Goal: Information Seeking & Learning: Learn about a topic

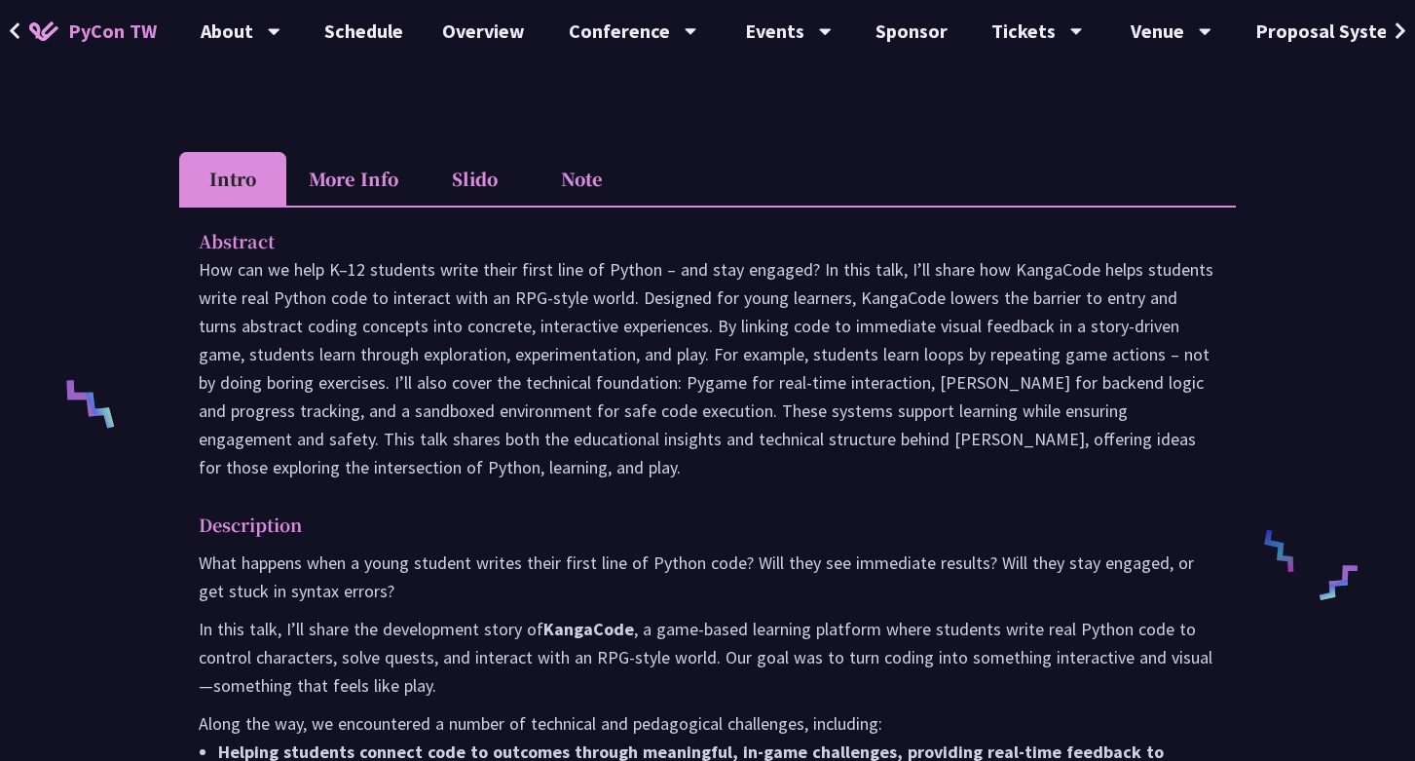
scroll to position [574, 0]
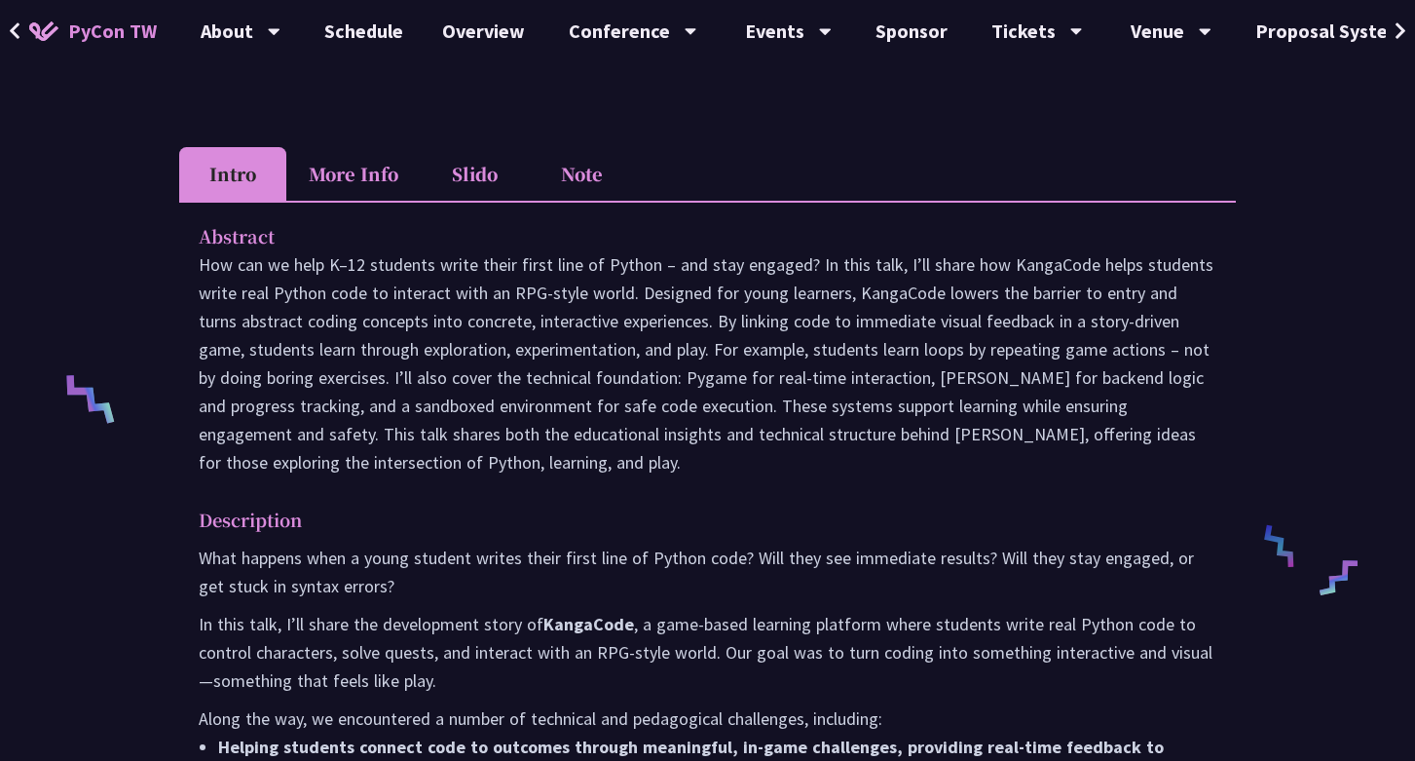
click at [325, 175] on li "More Info" at bounding box center [353, 174] width 134 height 54
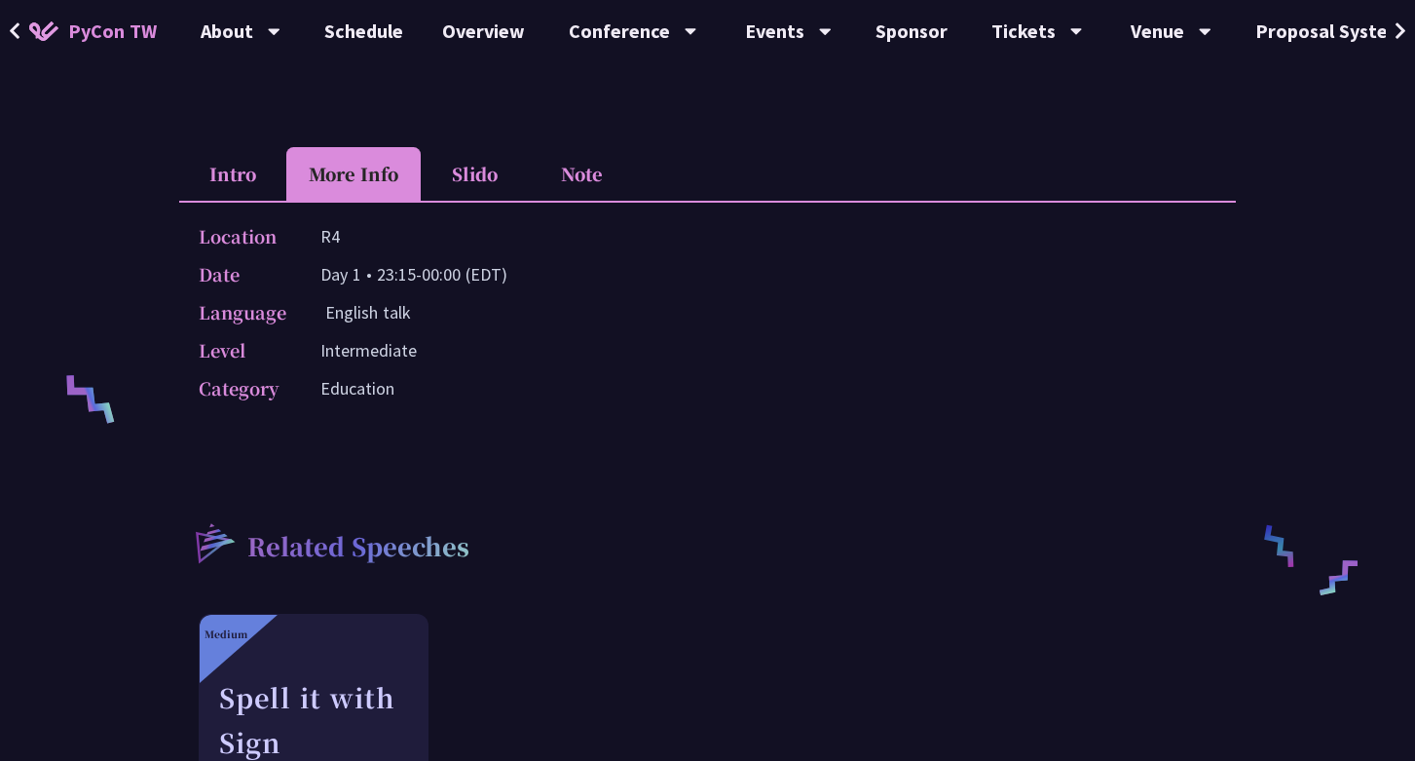
click at [467, 180] on li "Slido" at bounding box center [474, 174] width 107 height 54
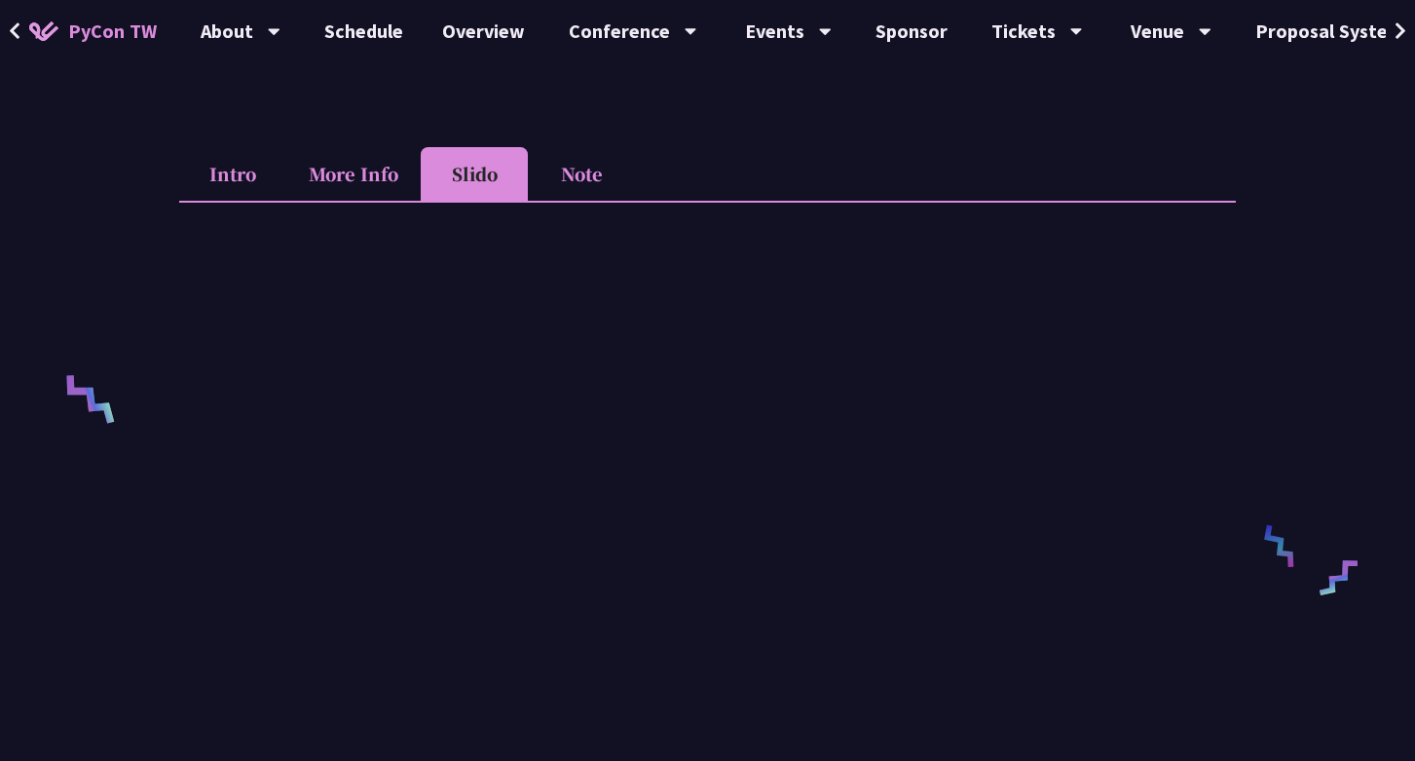
click at [592, 180] on li "Note" at bounding box center [581, 174] width 107 height 54
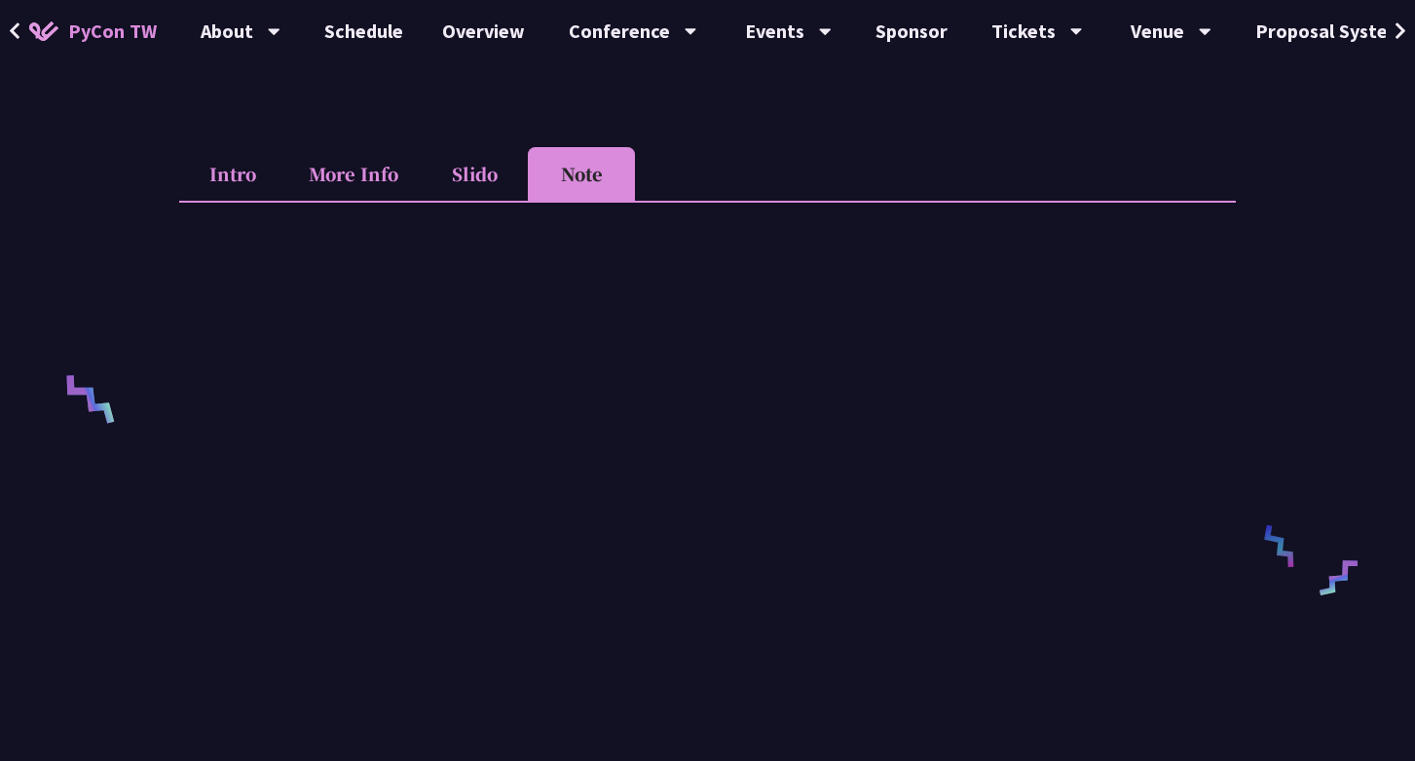
click at [423, 175] on li "Slido" at bounding box center [474, 174] width 107 height 54
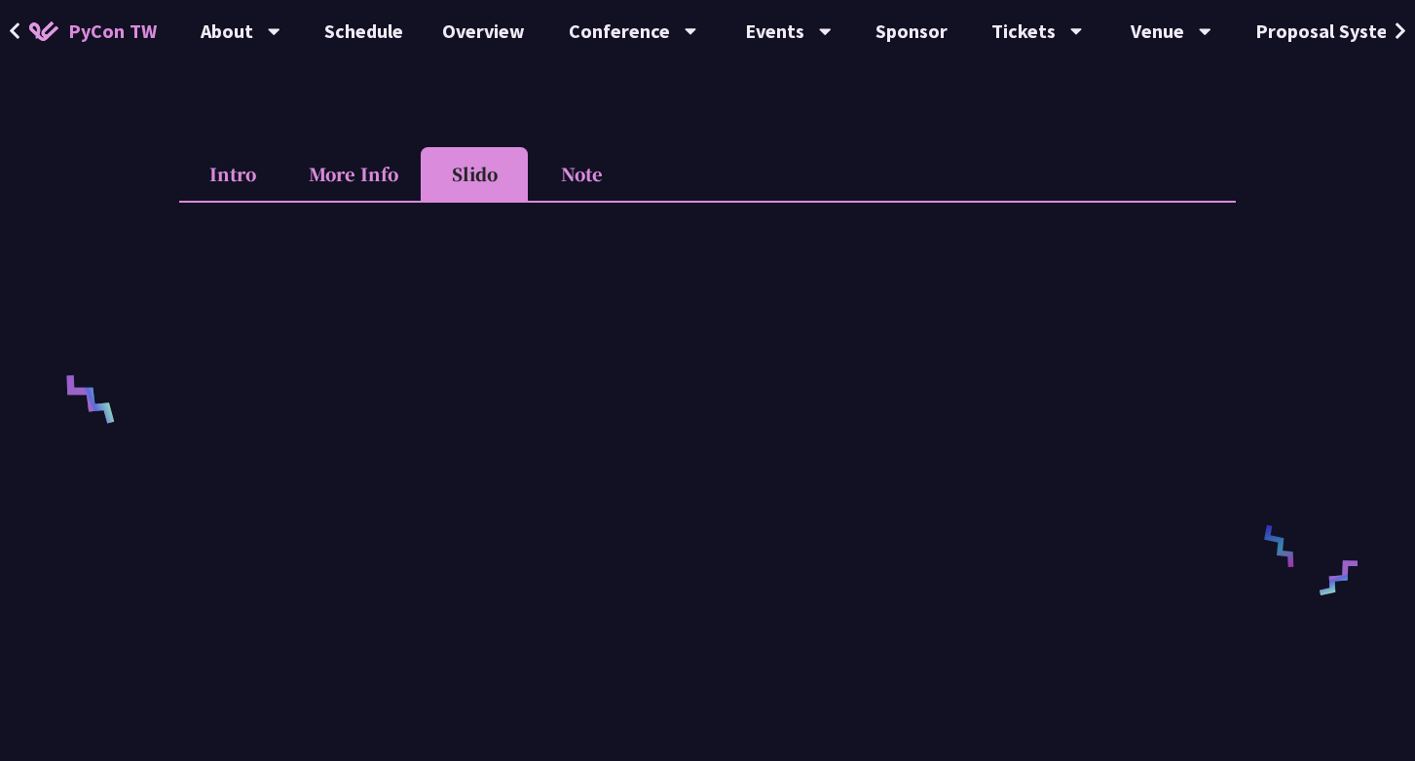
click at [330, 179] on li "More Info" at bounding box center [353, 174] width 134 height 54
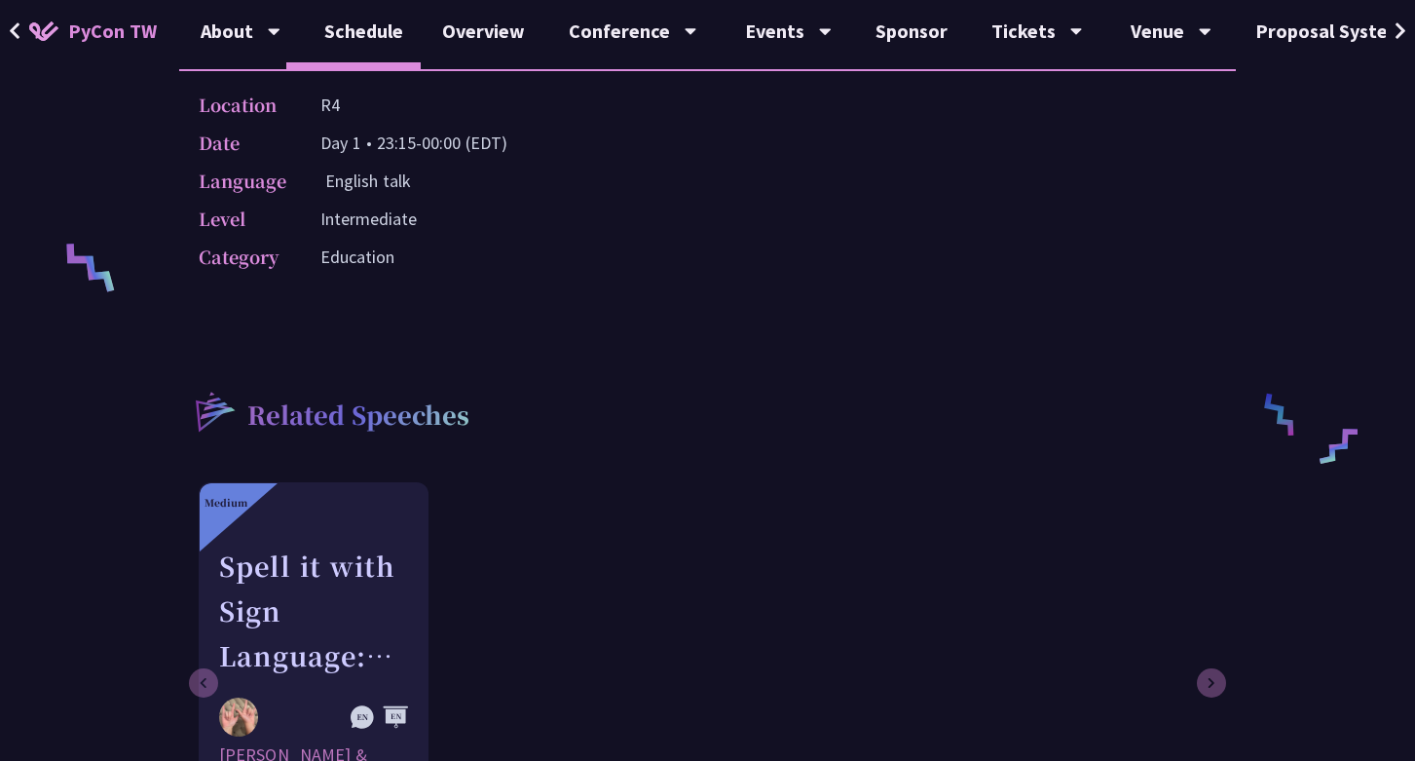
scroll to position [670, 0]
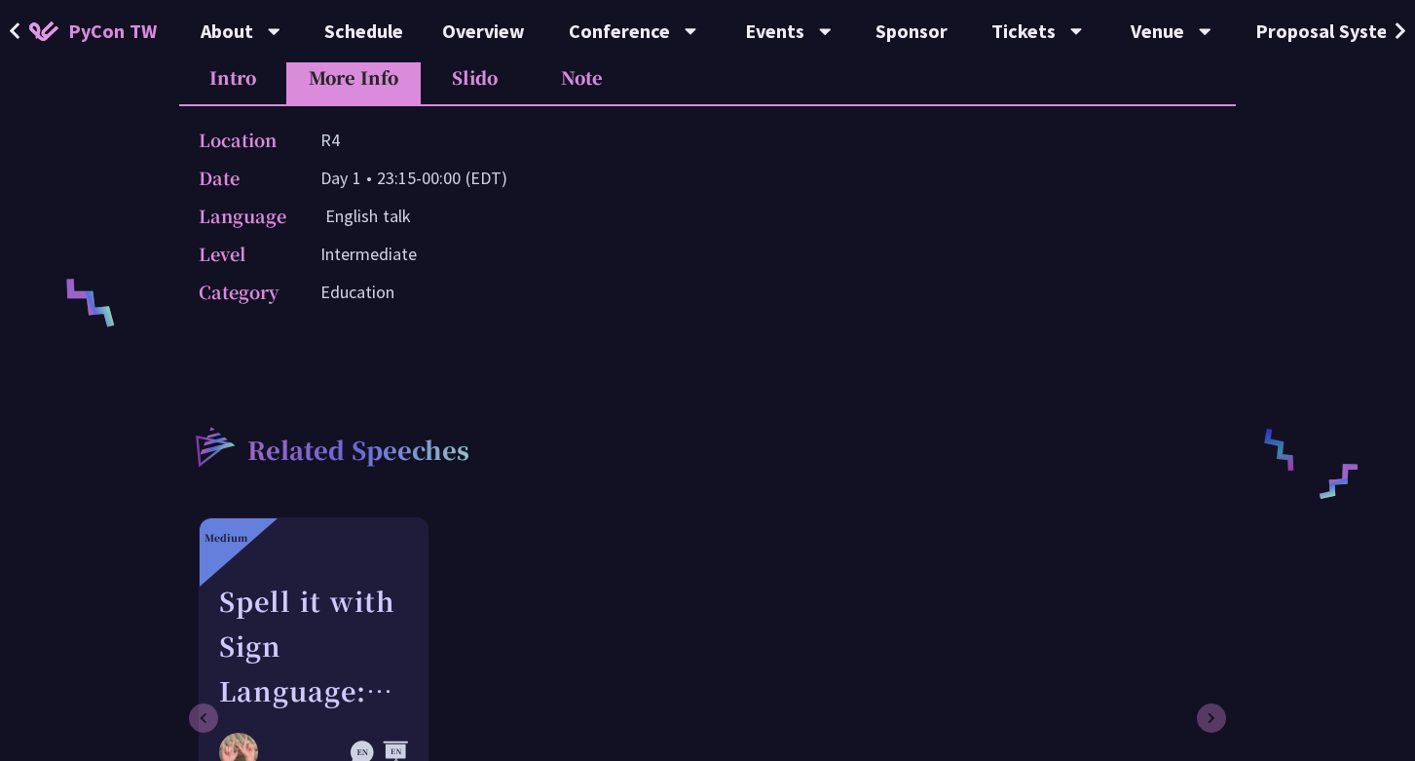
click at [252, 96] on li "Intro" at bounding box center [232, 78] width 107 height 54
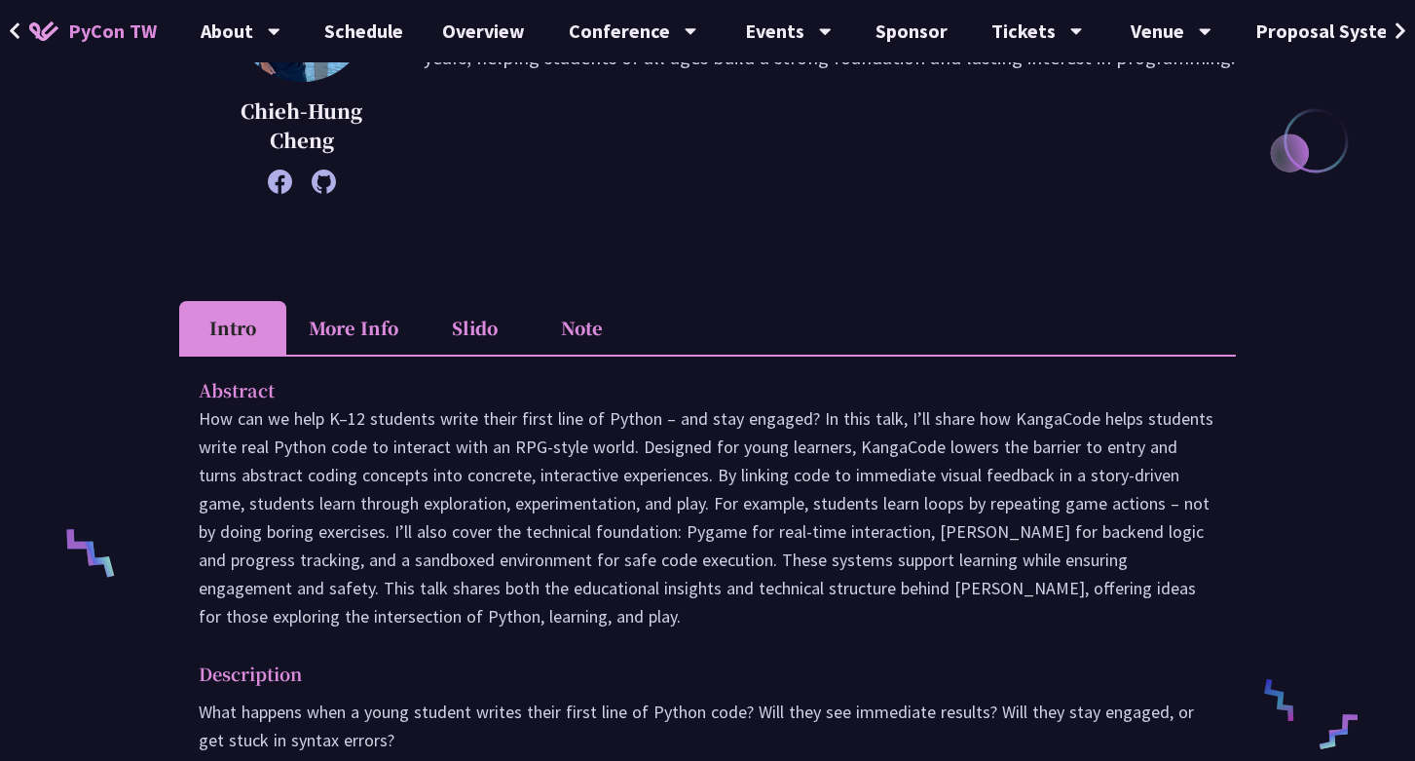
scroll to position [384, 0]
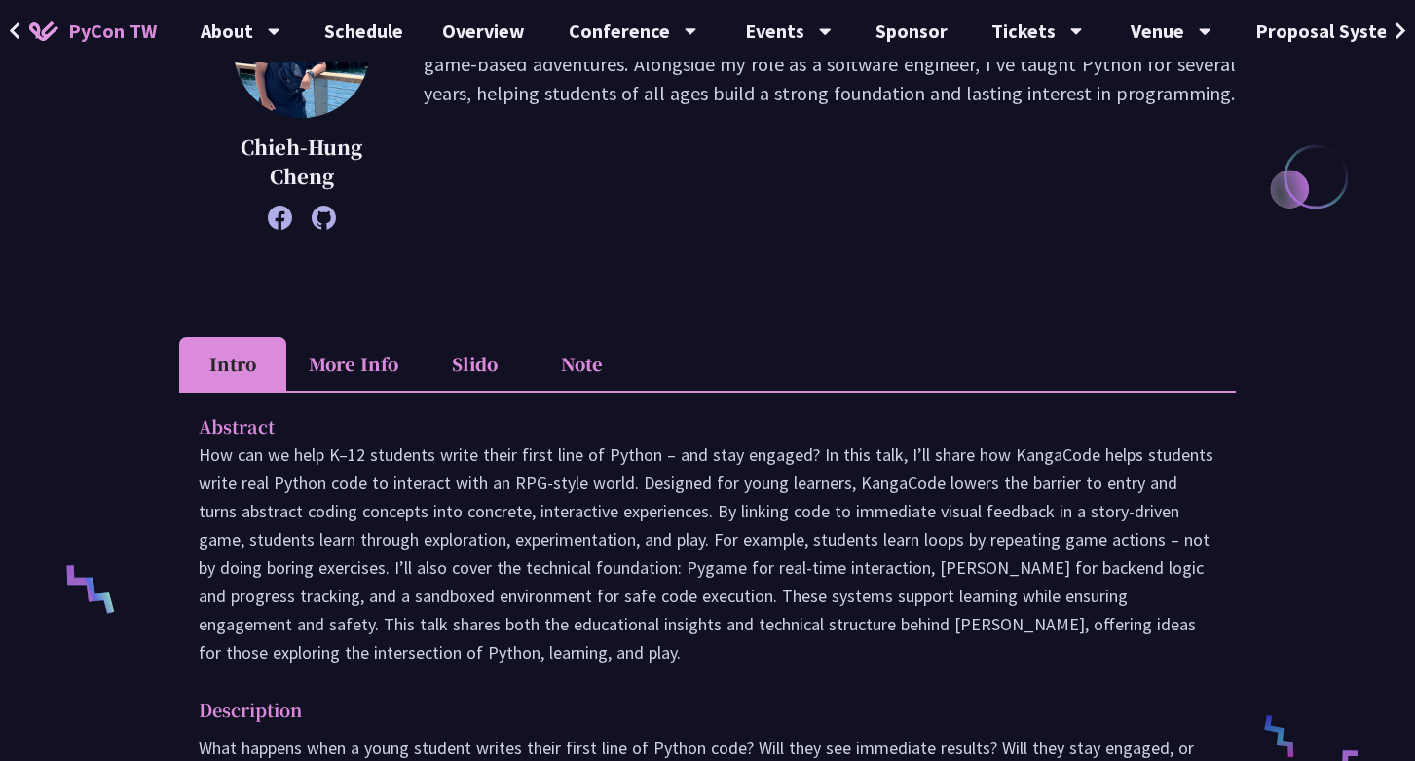
click at [359, 350] on li "More Info" at bounding box center [353, 364] width 134 height 54
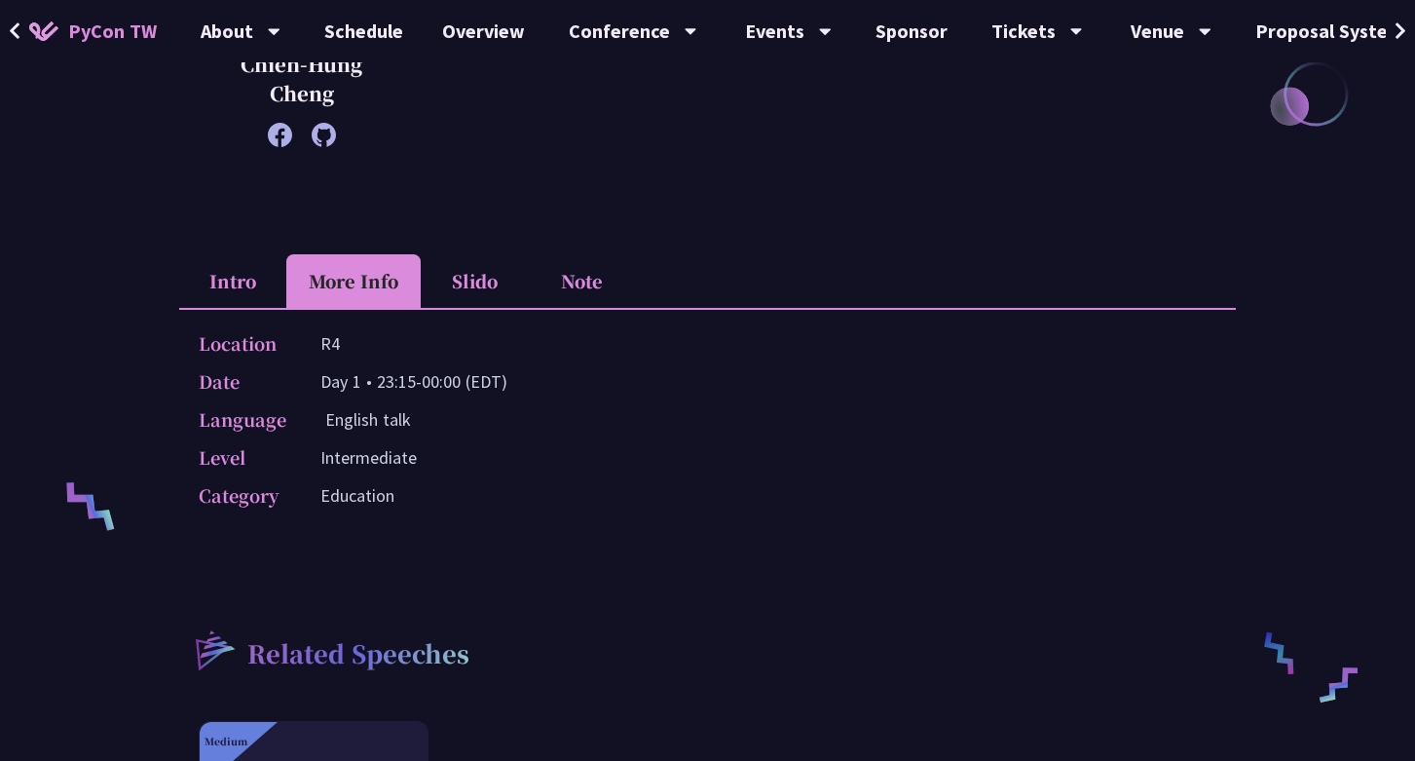
scroll to position [618, 0]
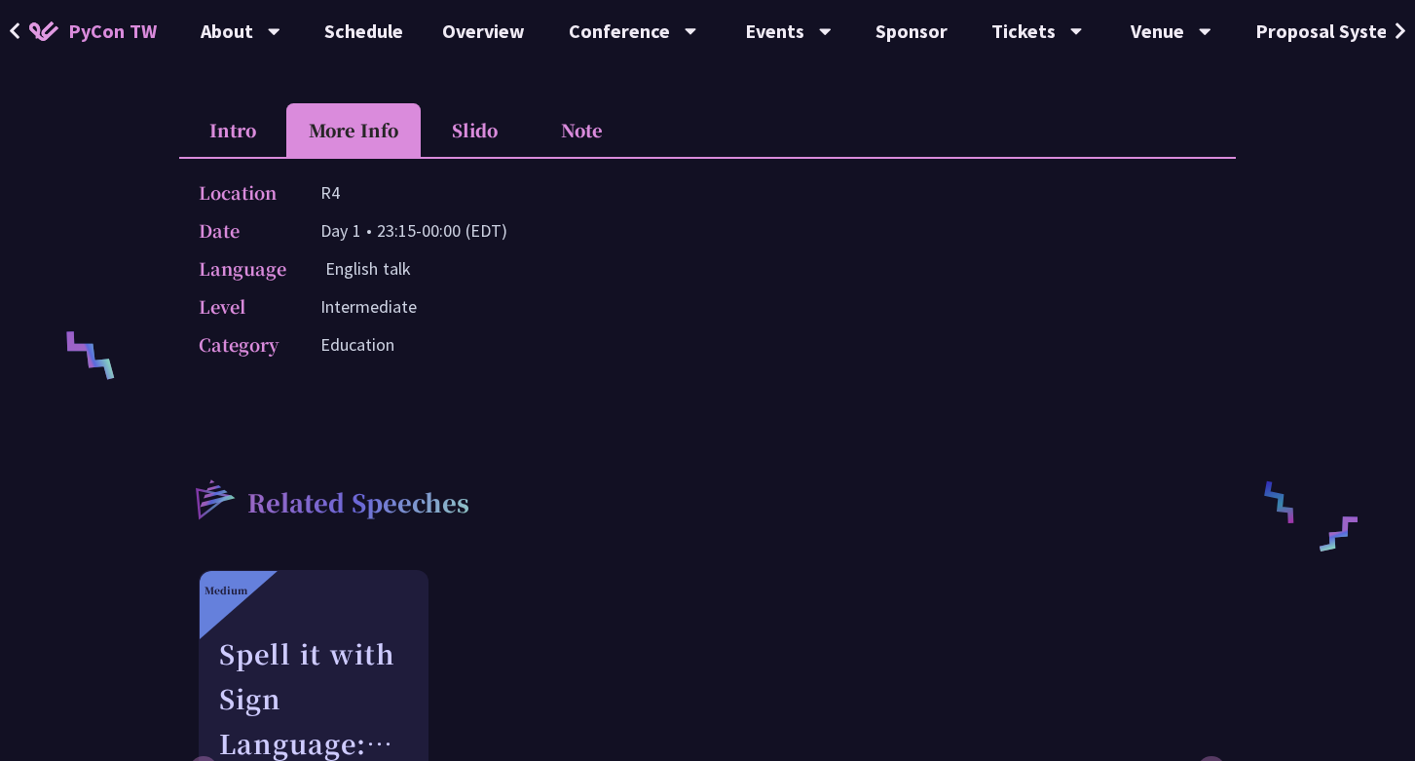
click at [362, 313] on p "Intermediate" at bounding box center [368, 306] width 96 height 28
click at [362, 360] on div "Location R4 Date Day 1 • 23:15-00:00 (EDT) Language English talk Level Intermed…" at bounding box center [707, 272] width 1057 height 231
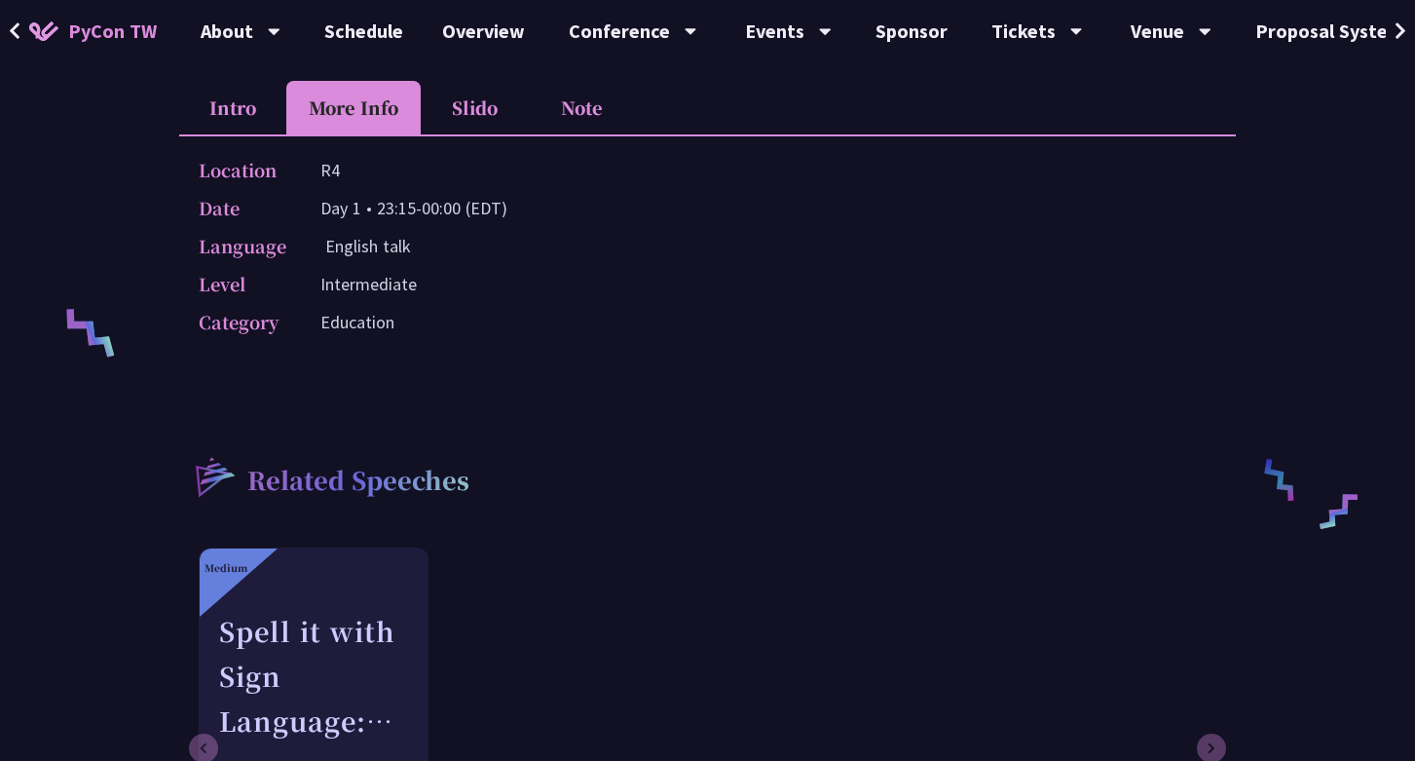
scroll to position [277, 0]
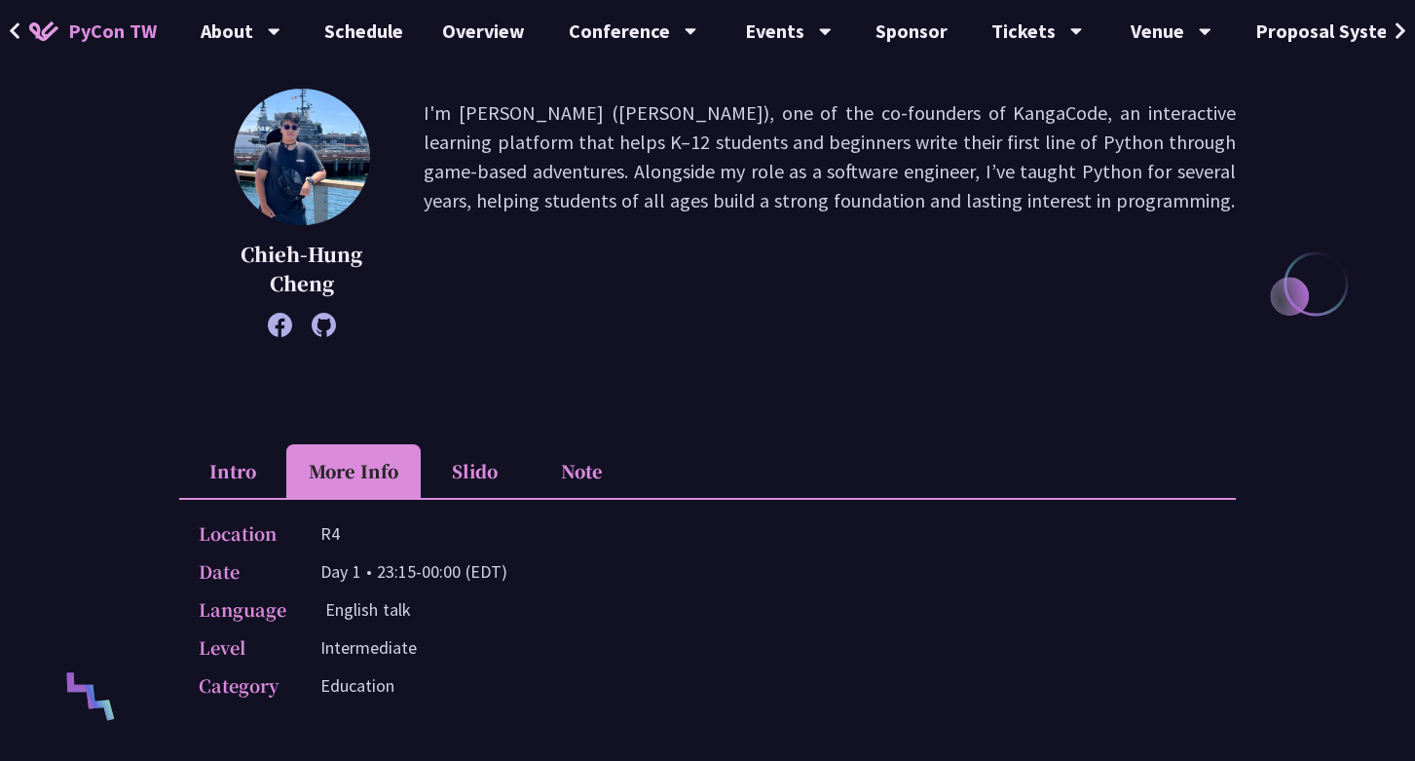
click at [488, 477] on li "Slido" at bounding box center [474, 471] width 107 height 54
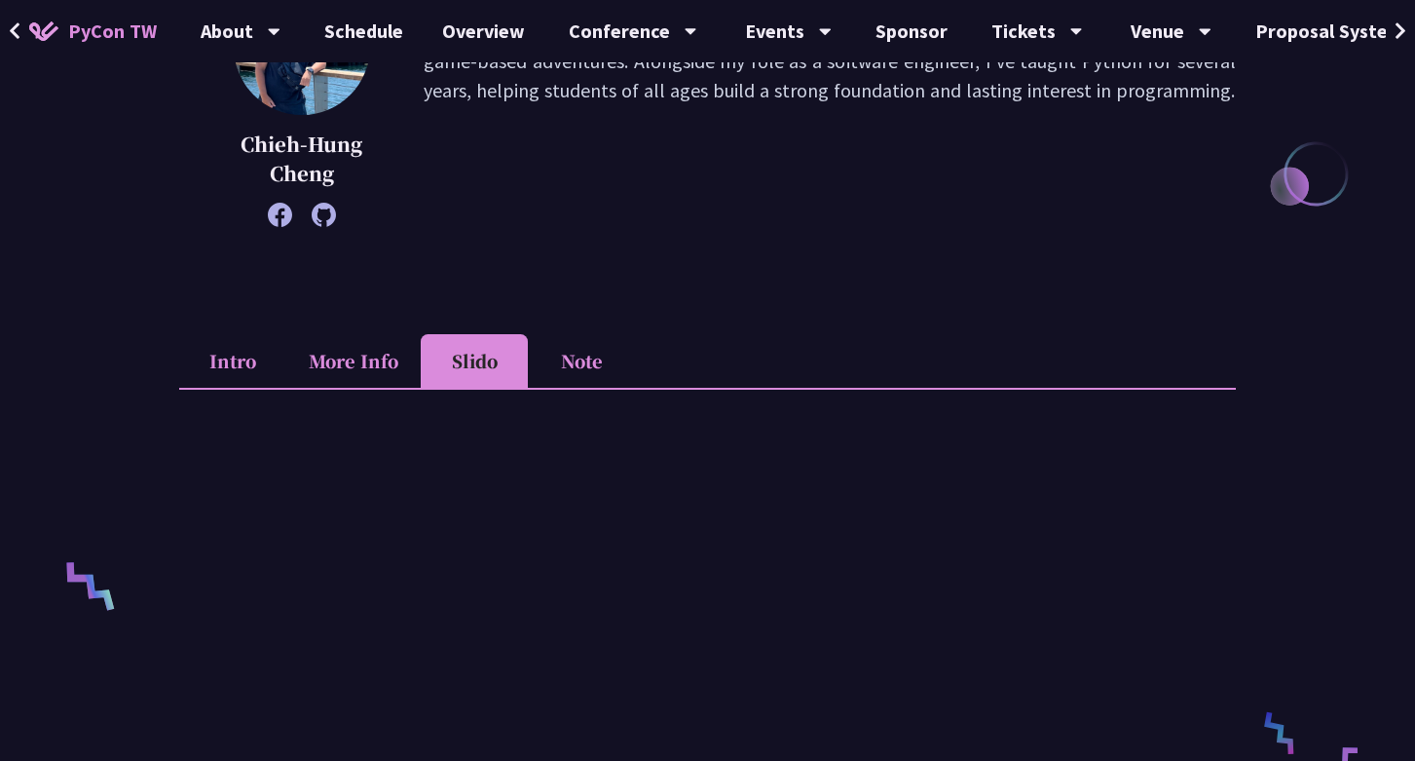
scroll to position [580, 0]
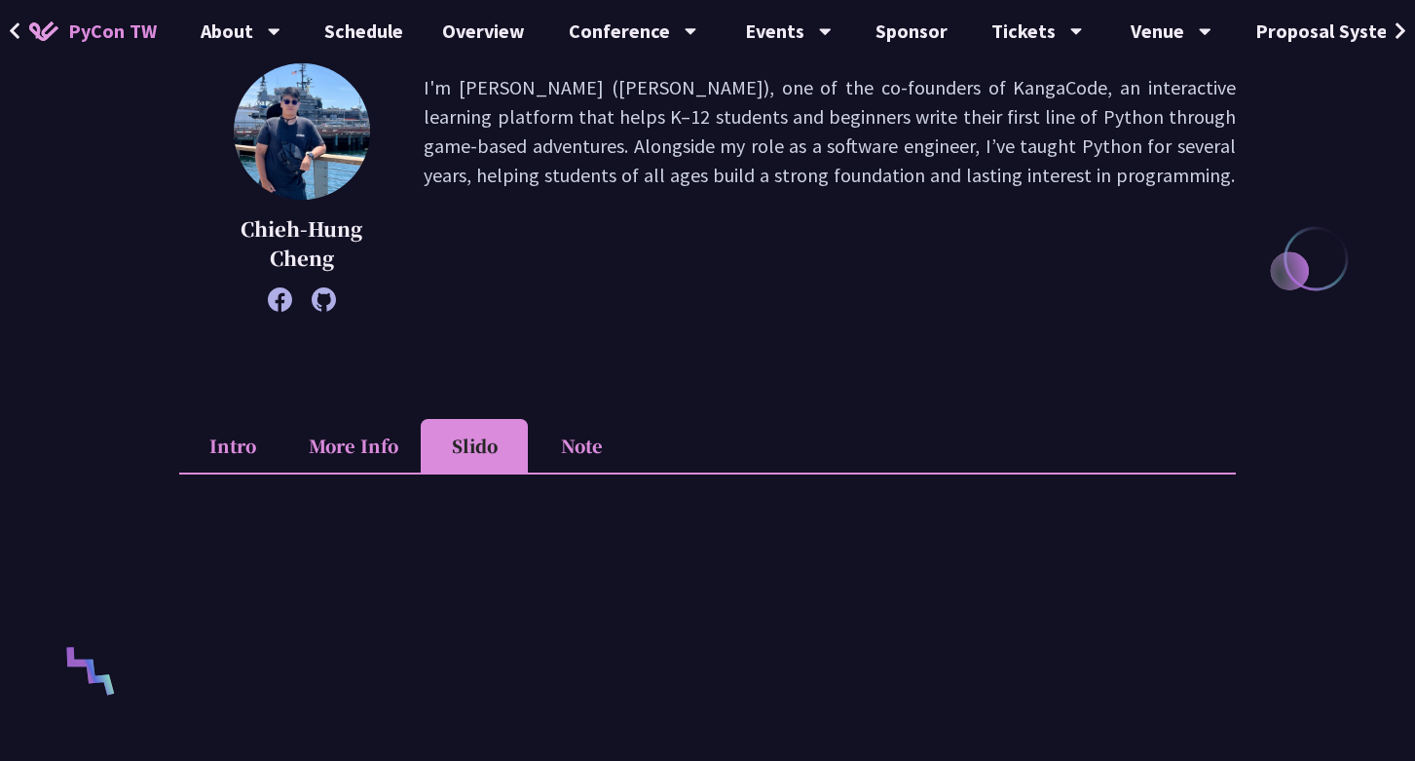
click at [593, 440] on li "Note" at bounding box center [581, 446] width 107 height 54
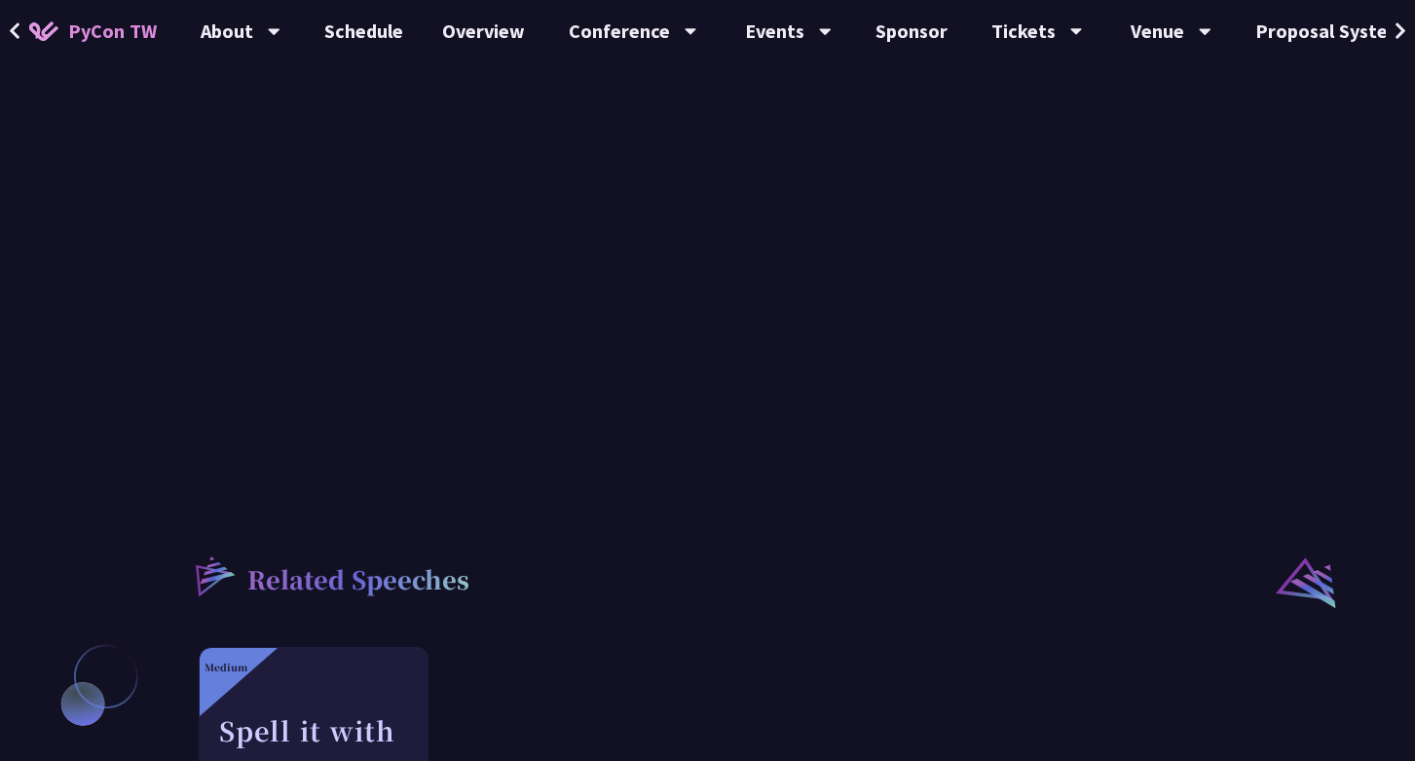
scroll to position [1172, 0]
